Goal: Ask a question

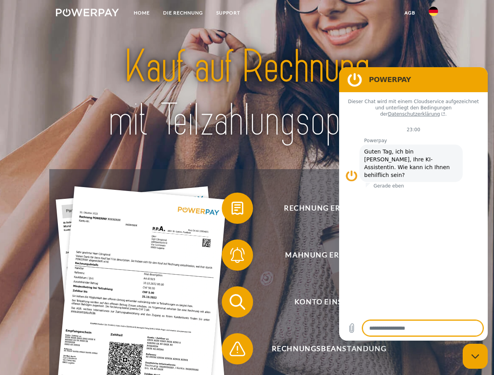
click at [87, 14] on img at bounding box center [87, 13] width 63 height 8
click at [433, 14] on img at bounding box center [433, 11] width 9 height 9
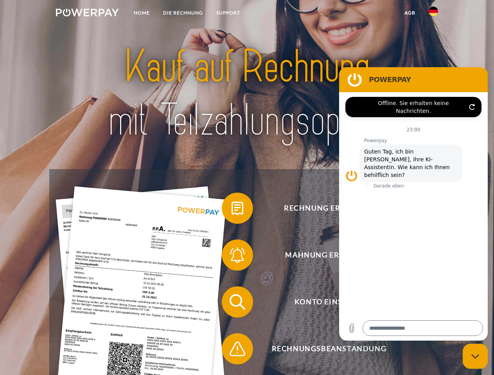
click at [409, 13] on link "agb" at bounding box center [410, 13] width 24 height 14
click at [232, 210] on span at bounding box center [225, 208] width 39 height 39
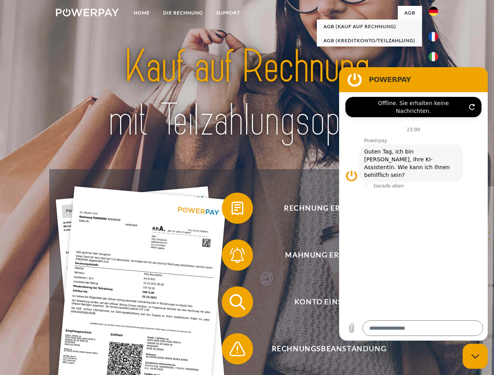
click at [232, 257] on span at bounding box center [225, 255] width 39 height 39
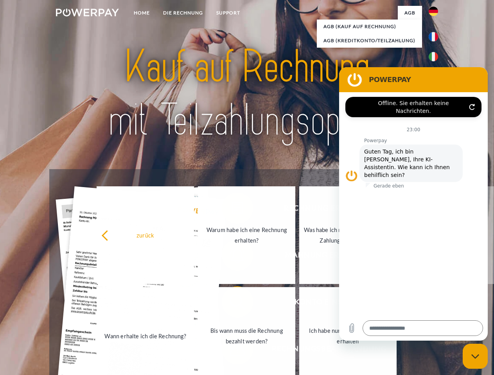
click at [232, 304] on link "Bis wann muss die Rechnung bezahlt werden?" at bounding box center [246, 336] width 97 height 98
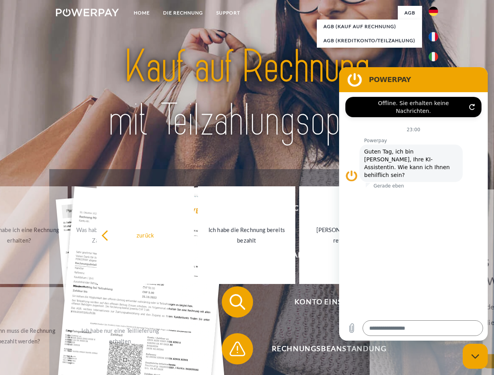
click at [232, 351] on span at bounding box center [225, 349] width 39 height 39
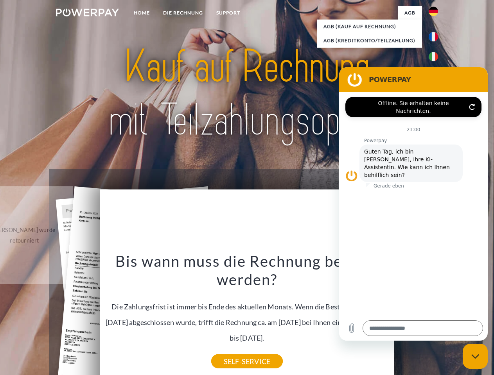
click at [475, 357] on icon "Messaging-Fenster schließen" at bounding box center [475, 356] width 8 height 5
type textarea "*"
